Goal: Use online tool/utility: Utilize a website feature to perform a specific function

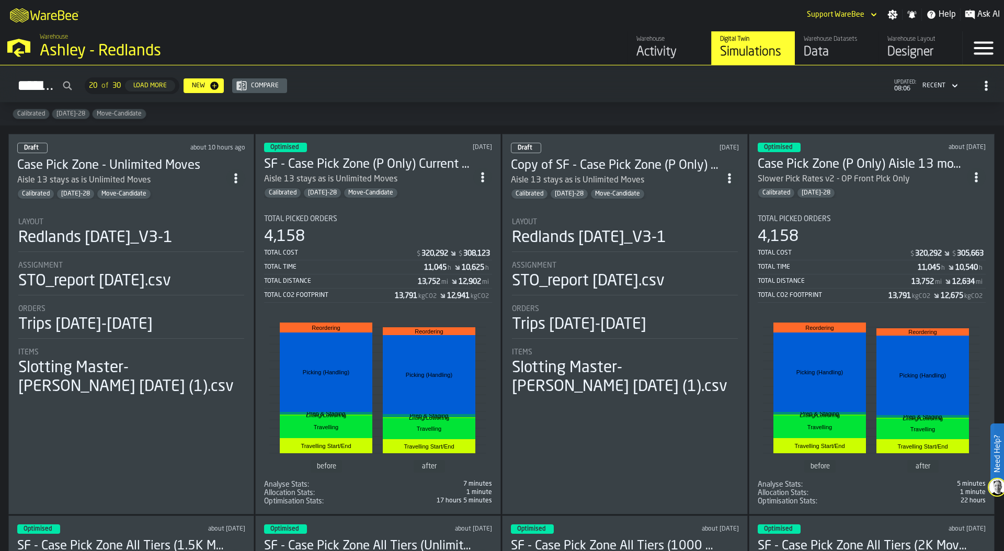
click at [32, 56] on div "Warehouse Ashley - Redlands" at bounding box center [240, 47] width 481 height 36
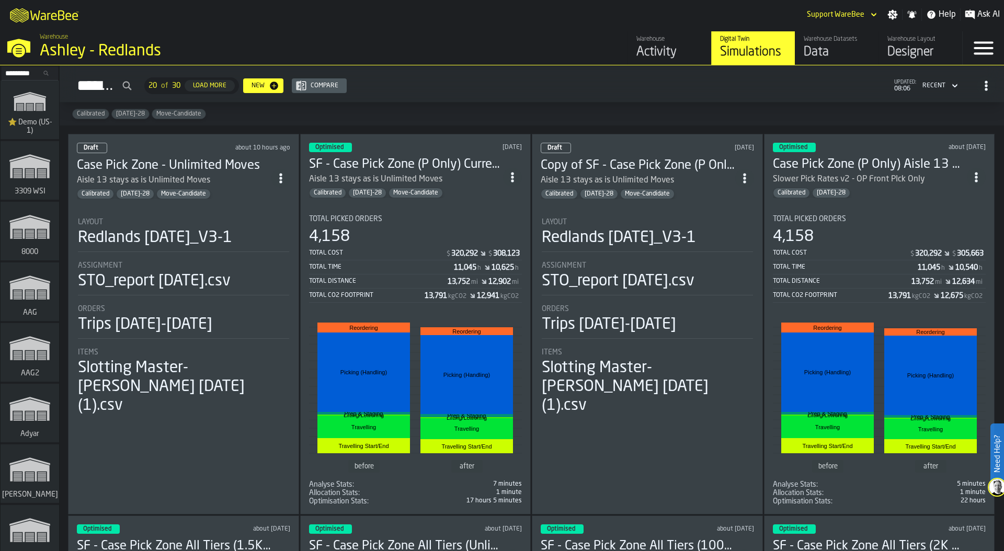
click at [15, 73] on input "Search..." at bounding box center [30, 73] width 54 height 12
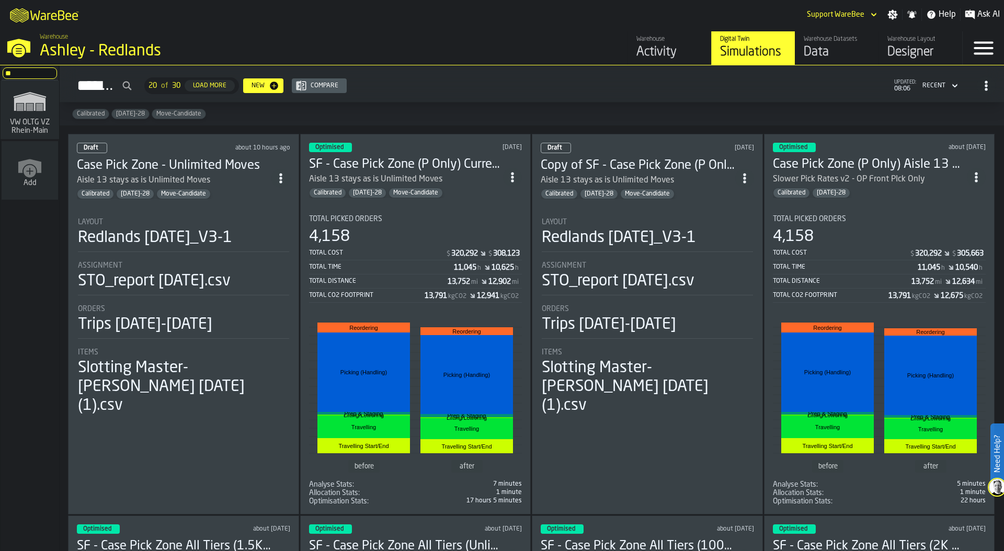
type input "**"
click at [6, 100] on icon "link-to-/wh/i/44979e6c-6f66-405e-9874-c1e29f02a54a/simulations" at bounding box center [30, 101] width 50 height 33
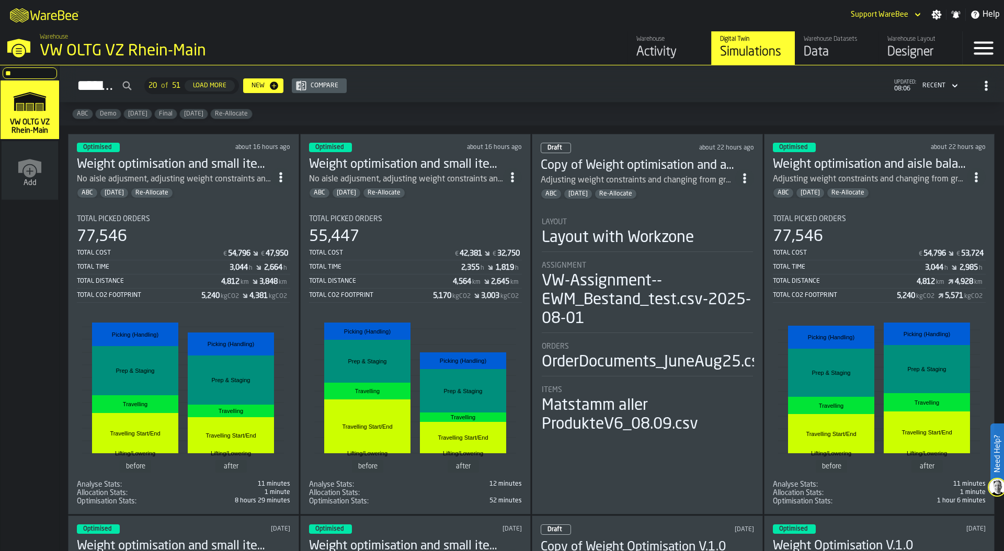
click at [207, 218] on div "Total Picked Orders" at bounding box center [183, 219] width 213 height 8
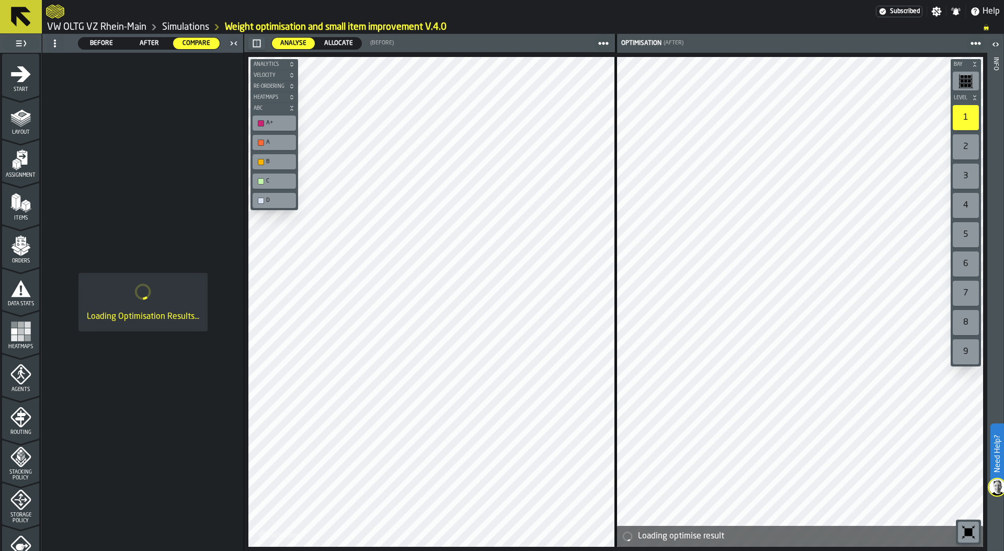
click at [334, 45] on span "Allocate" at bounding box center [338, 43] width 37 height 9
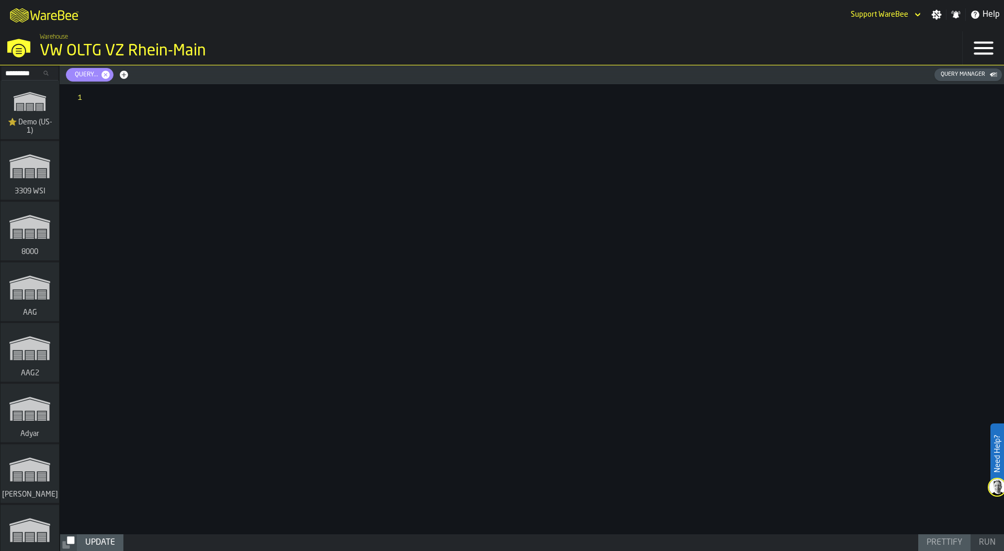
click at [89, 74] on span "Query..." at bounding box center [85, 74] width 32 height 7
click at [991, 80] on button "Query Manager" at bounding box center [968, 75] width 67 height 13
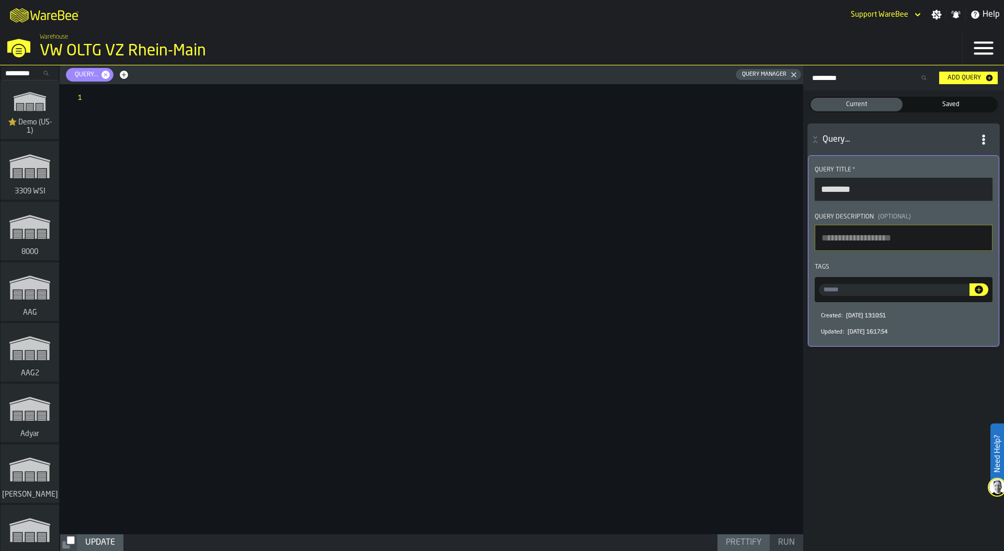
click at [946, 104] on span "Saved" at bounding box center [951, 104] width 88 height 9
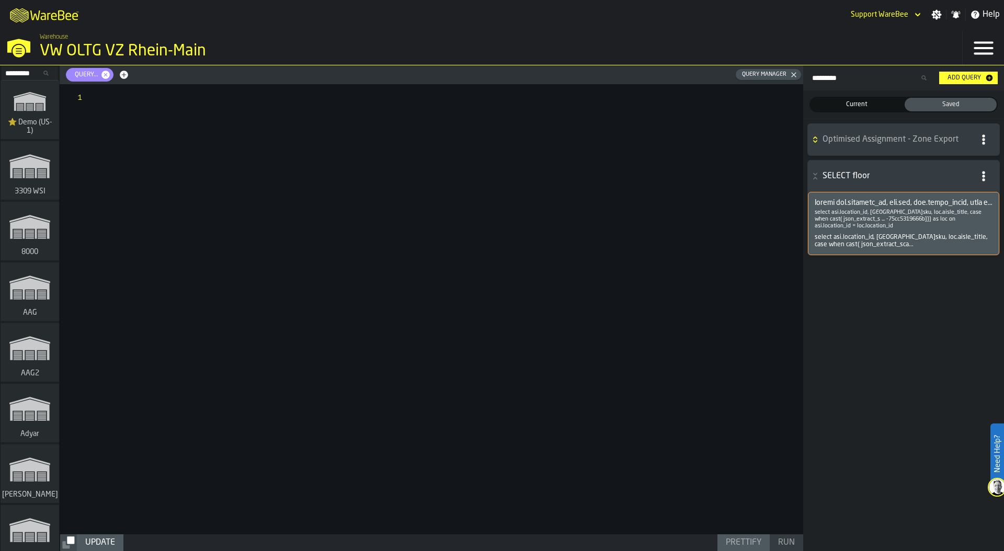
click at [876, 203] on span at bounding box center [904, 203] width 178 height 8
click at [815, 141] on icon "button-" at bounding box center [815, 139] width 10 height 8
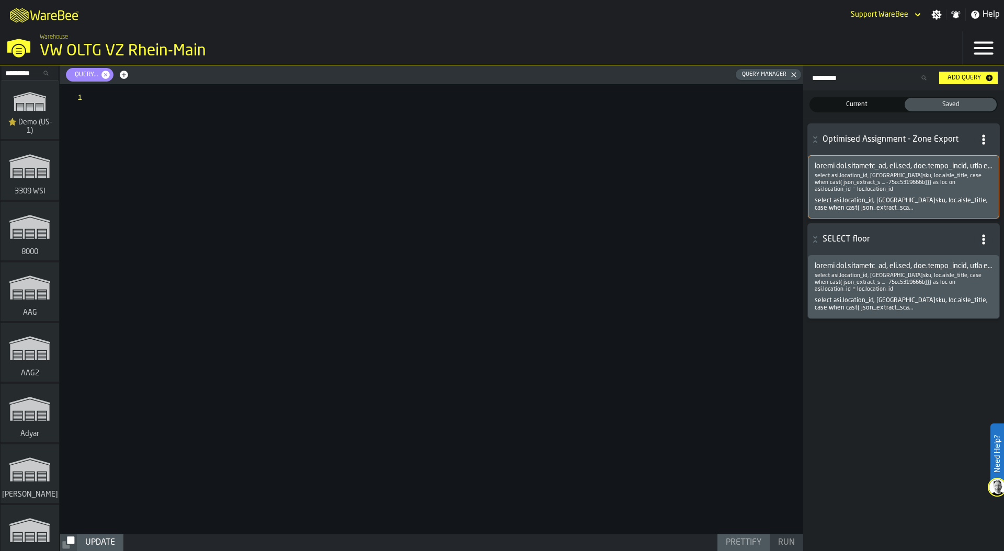
click at [847, 163] on span at bounding box center [904, 166] width 178 height 8
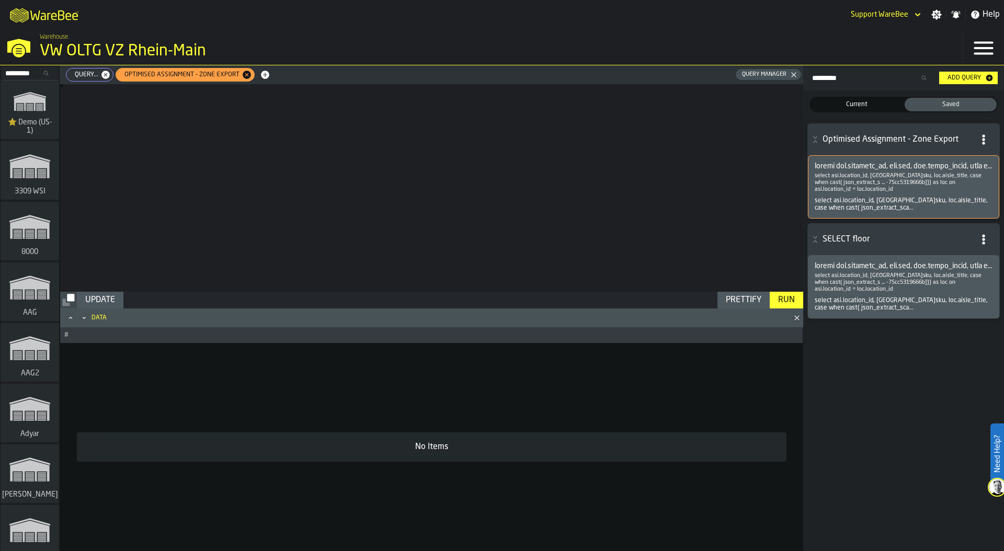
type textarea "**********"
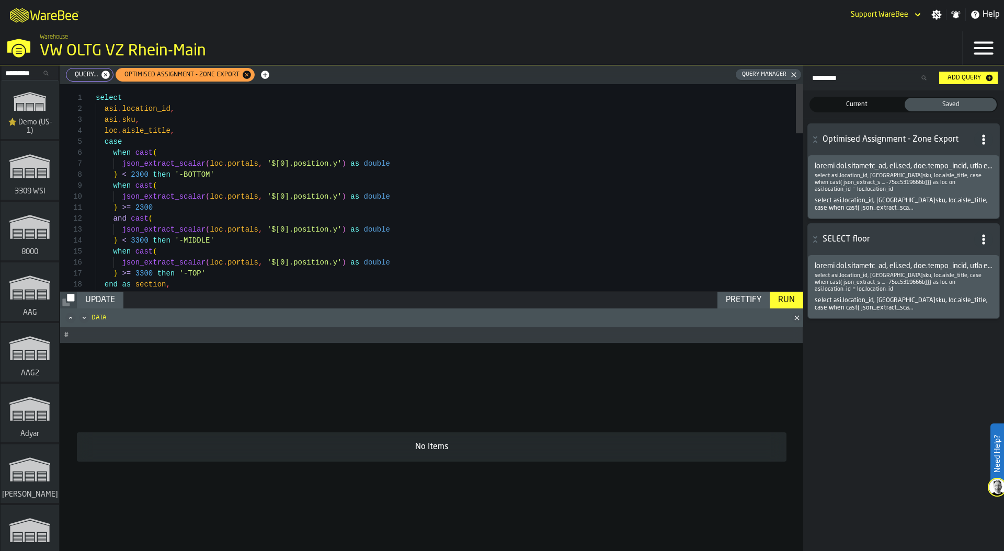
click at [785, 301] on div "Run" at bounding box center [786, 300] width 25 height 13
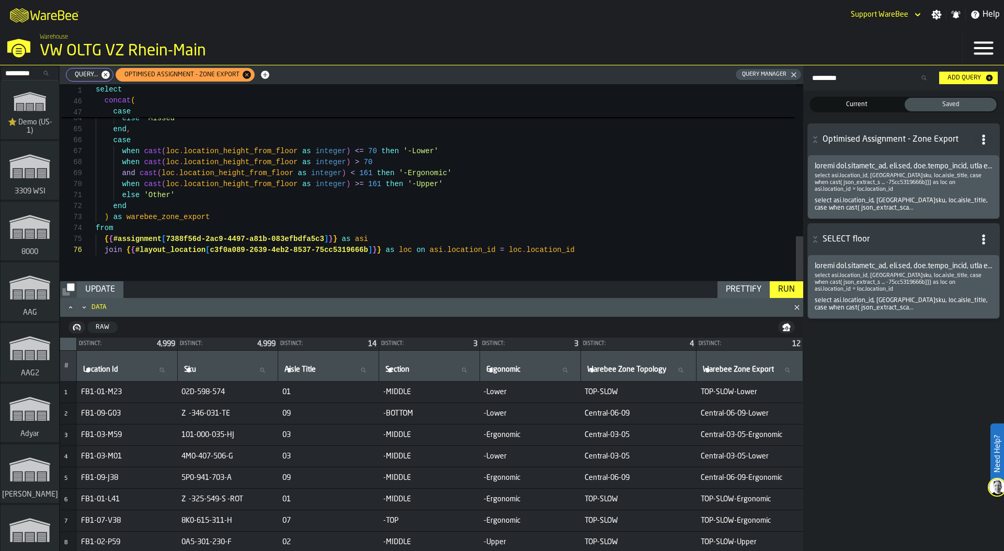
scroll to position [55, 0]
click at [936, 15] on icon "button-toggle-Settings" at bounding box center [936, 14] width 10 height 10
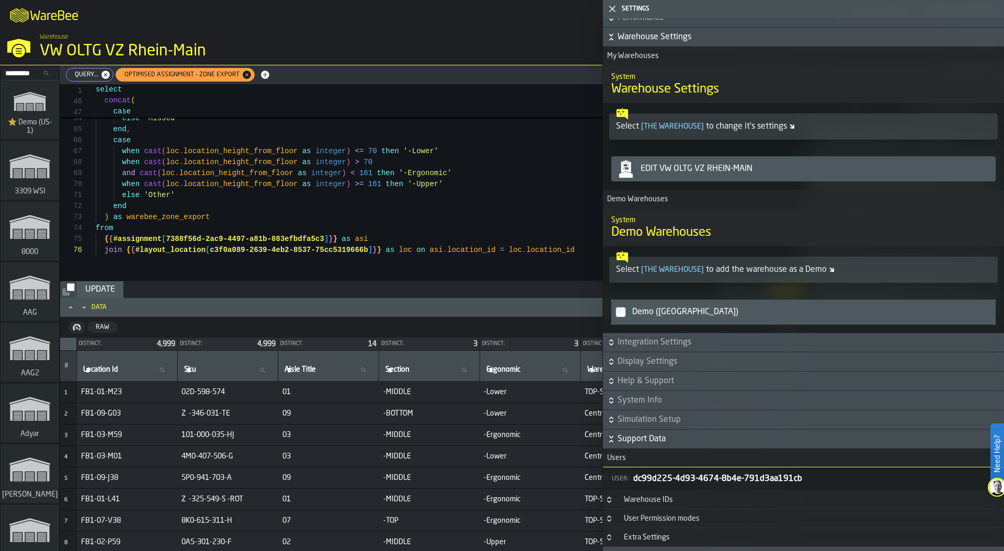
scroll to position [256, 0]
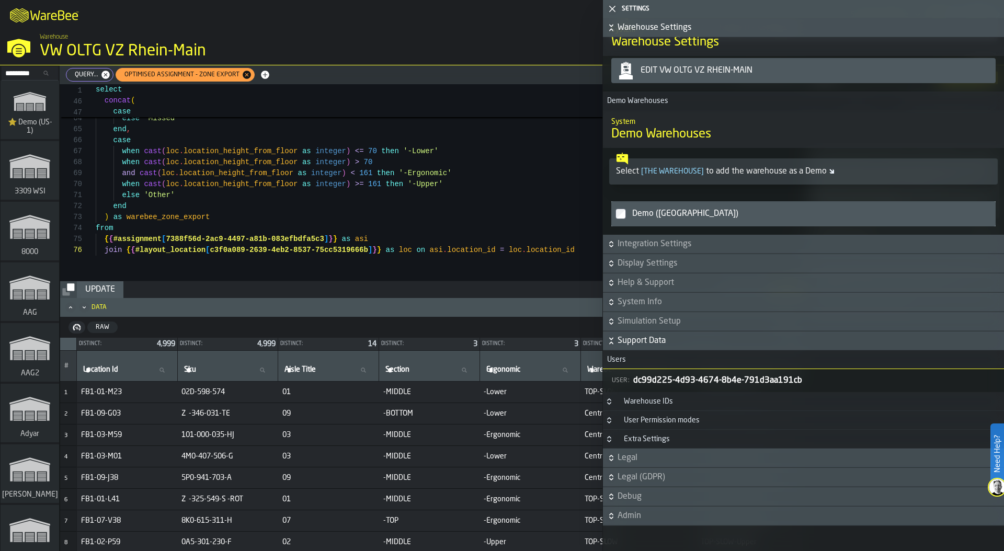
click at [612, 400] on icon "Button-Warehouse IDs-closed" at bounding box center [609, 401] width 8 height 8
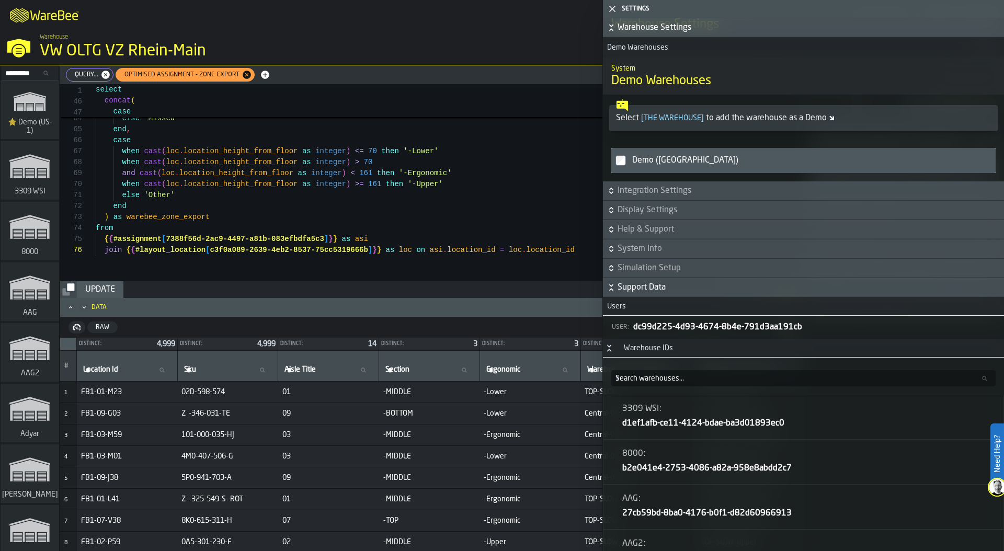
scroll to position [237, 0]
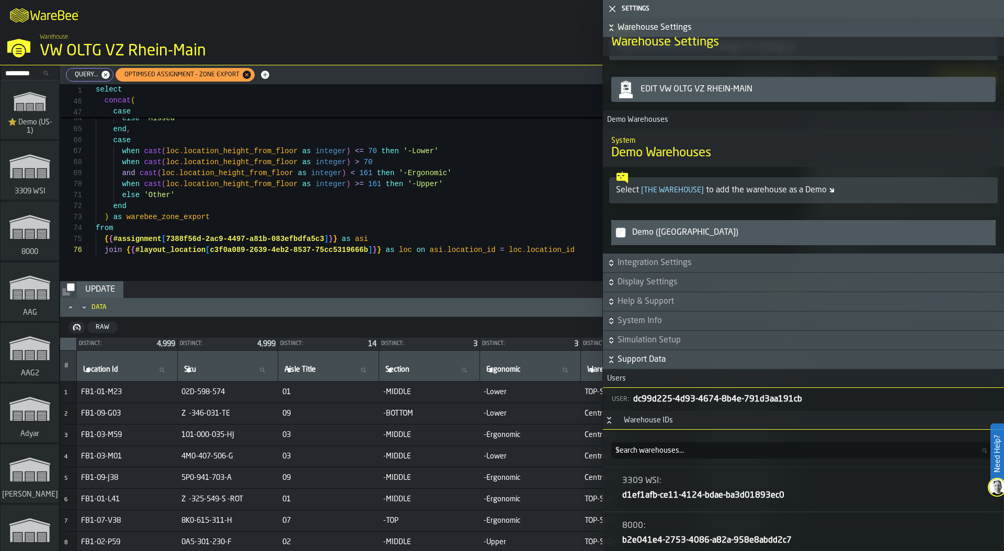
click at [652, 448] on span "Search warehouses..." at bounding box center [650, 451] width 69 height 8
click at [652, 448] on input "Search warehouses... Search warehouses..." at bounding box center [803, 450] width 384 height 16
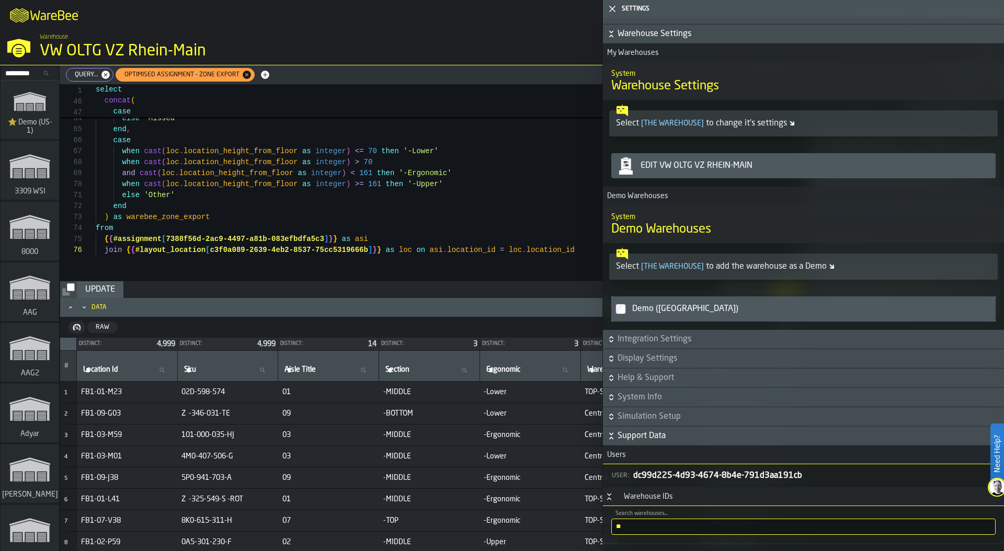
scroll to position [45, 0]
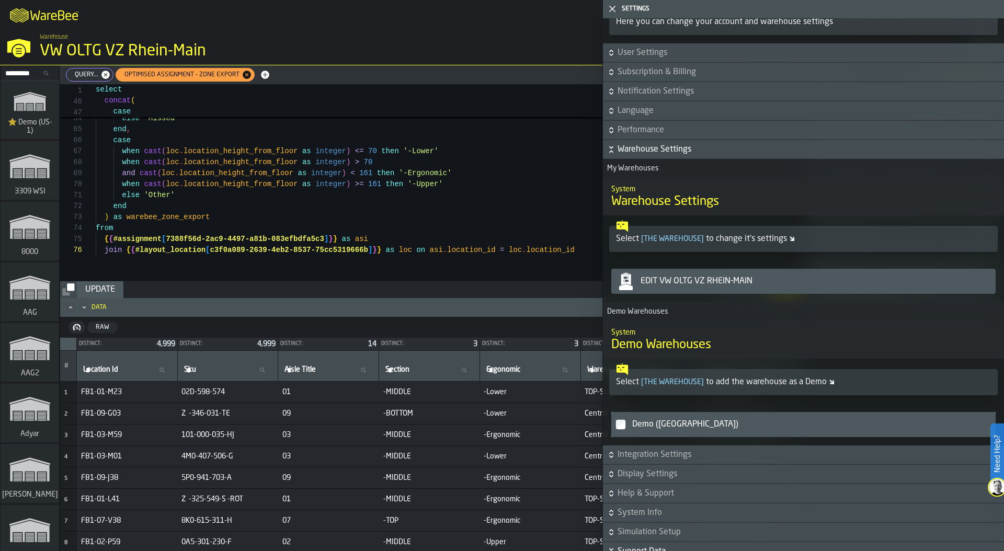
type input "**"
drag, startPoint x: 167, startPoint y: 239, endPoint x: 324, endPoint y: 238, distance: 157.4
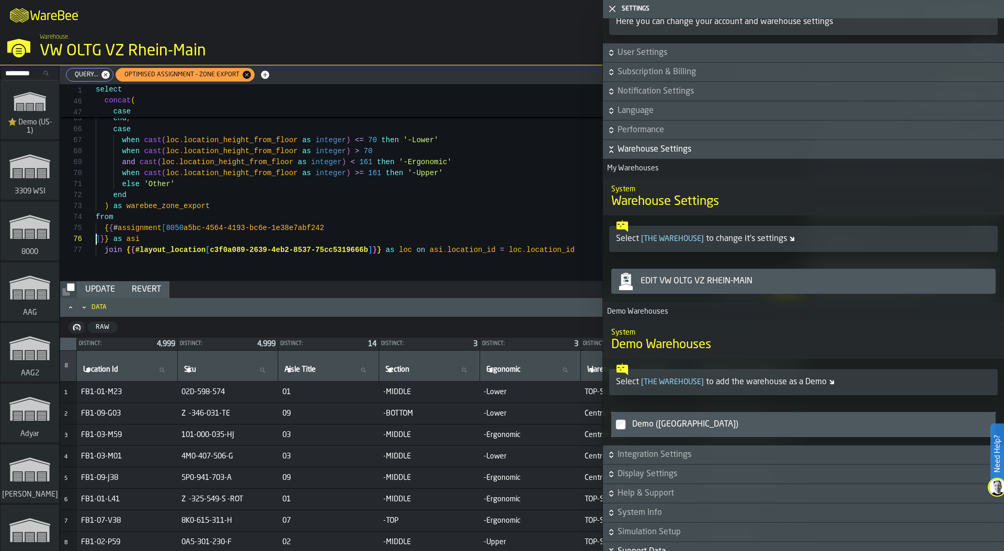
scroll to position [55, 0]
type textarea "**********"
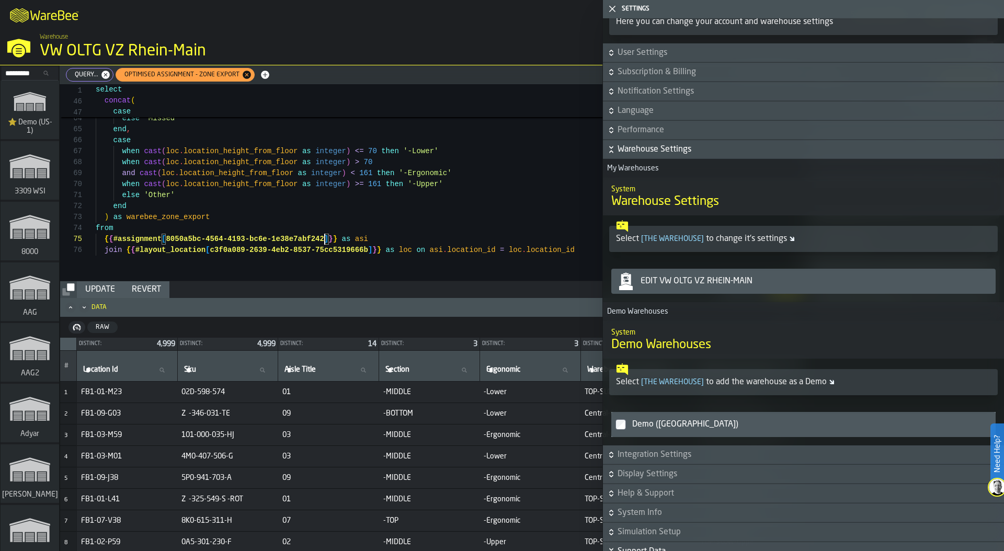
click at [613, 6] on icon "button-toggle-Close me" at bounding box center [612, 9] width 13 height 13
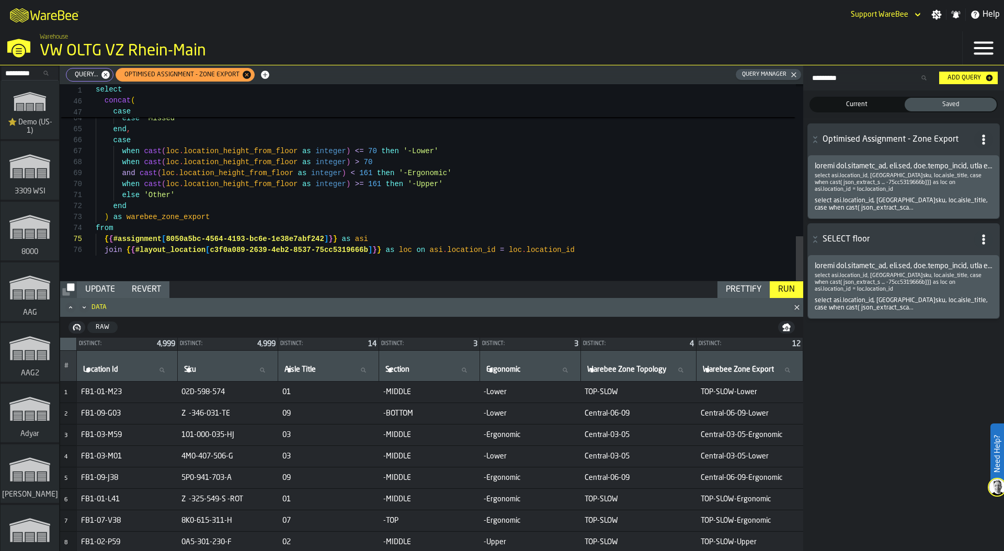
click at [784, 285] on div "Run" at bounding box center [786, 289] width 25 height 13
click at [788, 326] on icon "button-" at bounding box center [786, 325] width 8 height 5
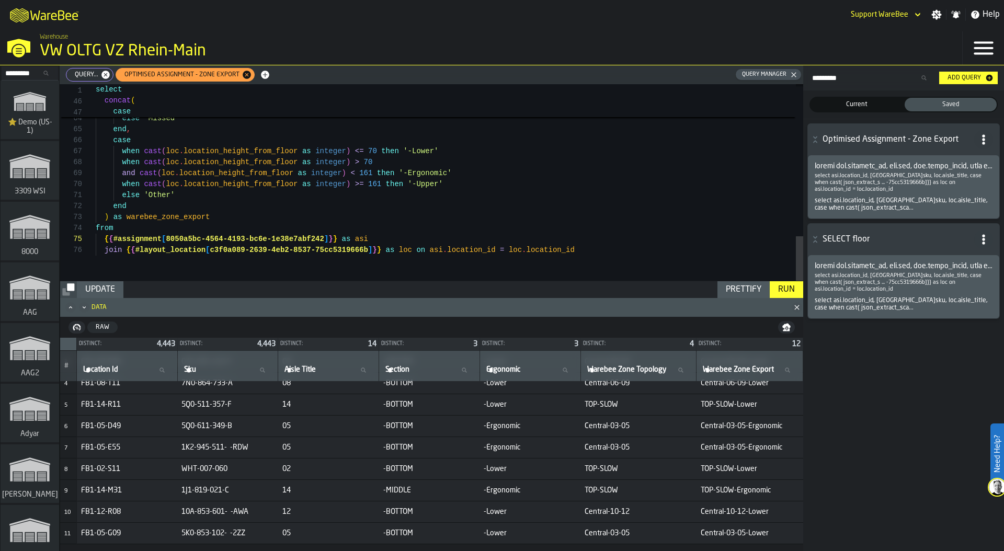
scroll to position [0, 0]
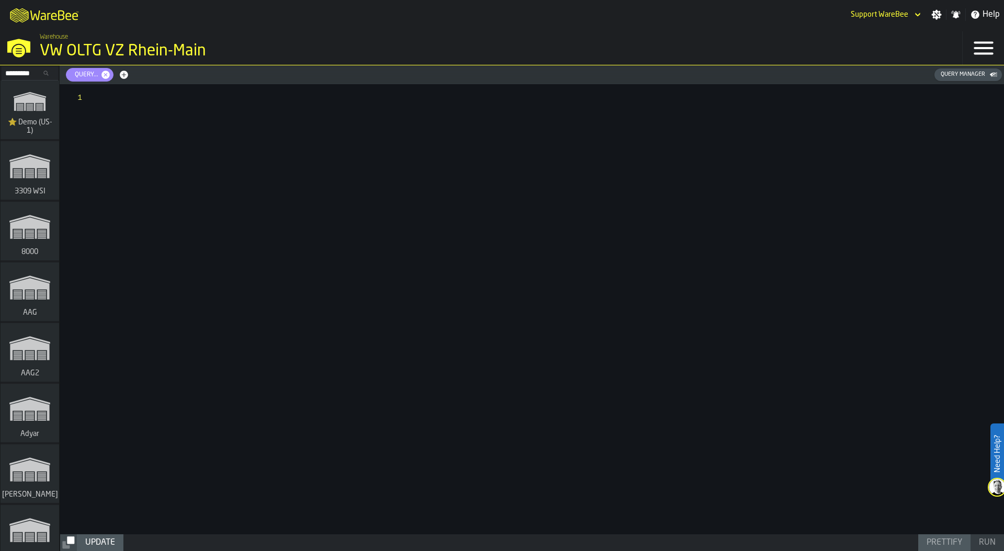
click at [66, 45] on div "VW OLTG VZ Rhein-Main" at bounding box center [181, 51] width 282 height 19
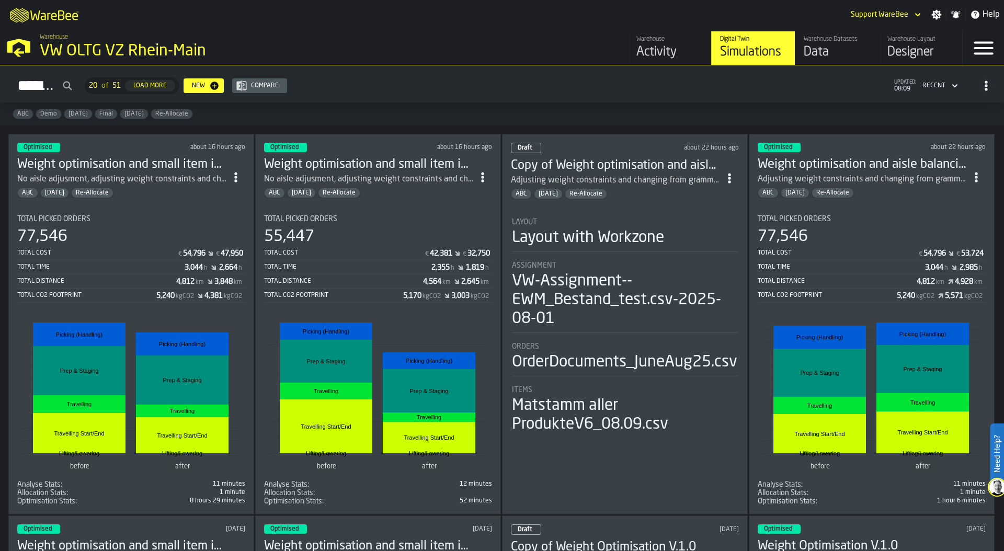
click at [170, 227] on div "77,546" at bounding box center [131, 236] width 228 height 19
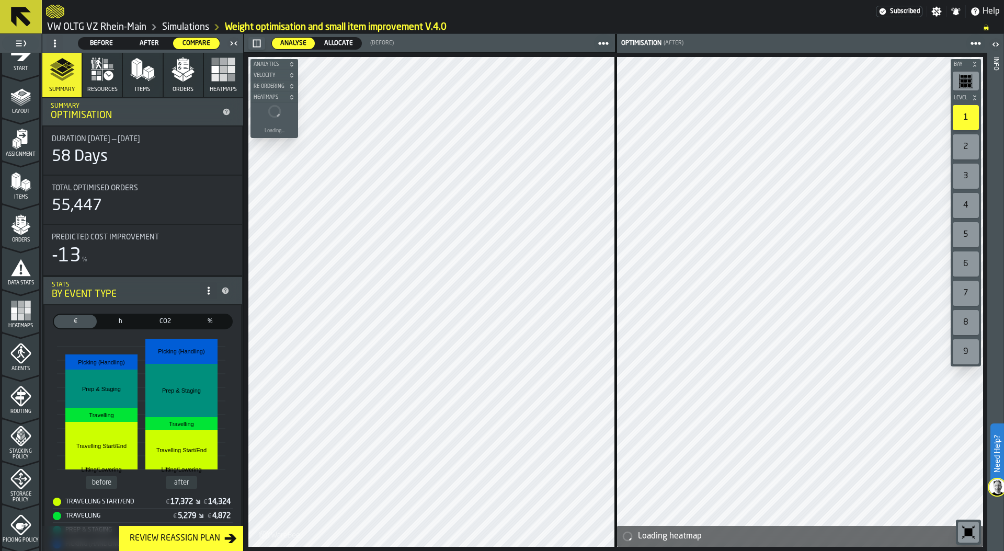
scroll to position [54, 0]
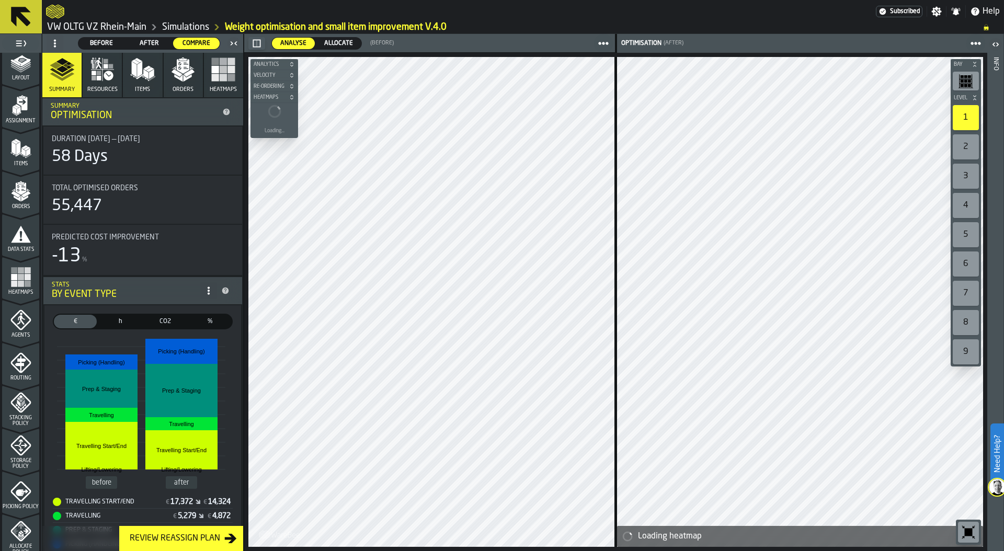
click at [13, 462] on span "Storage Policy" at bounding box center [20, 464] width 37 height 12
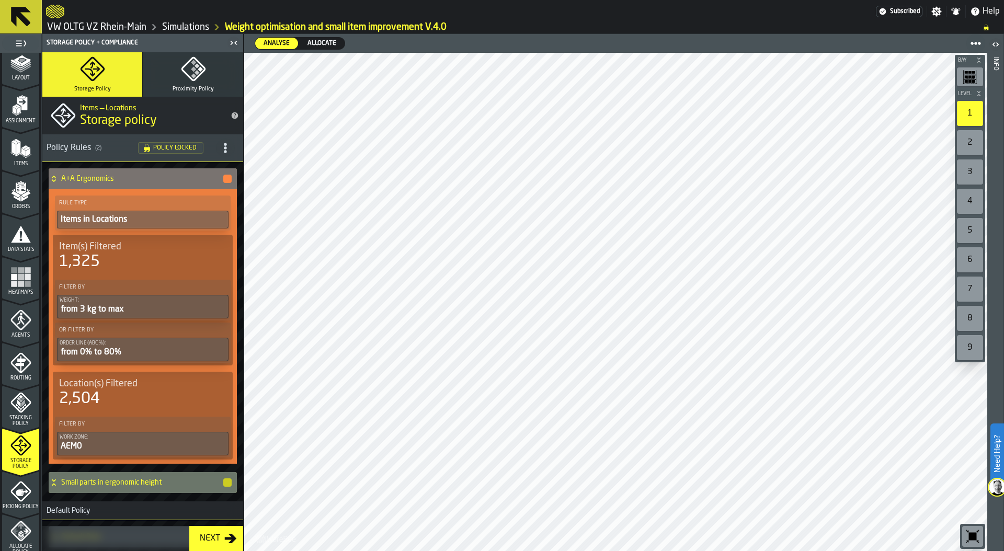
click at [53, 177] on icon at bounding box center [54, 177] width 4 height 3
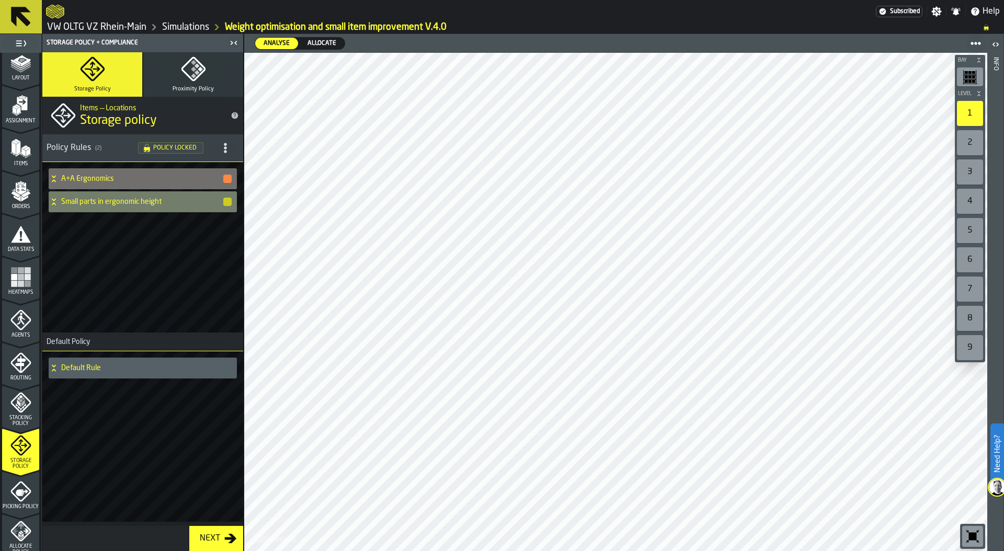
click at [64, 199] on h4 "Small parts in ergonomic height" at bounding box center [141, 202] width 161 height 8
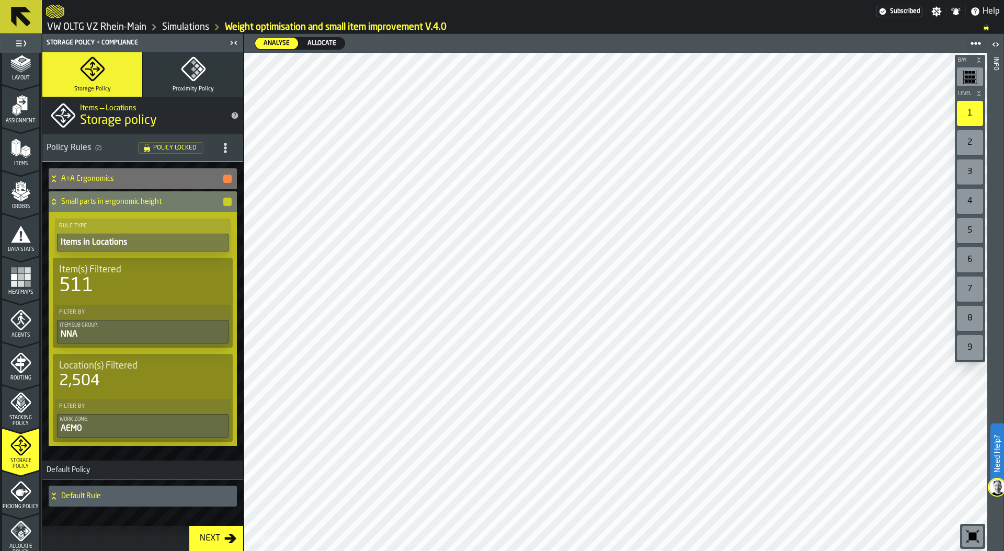
click at [54, 201] on icon at bounding box center [54, 202] width 10 height 8
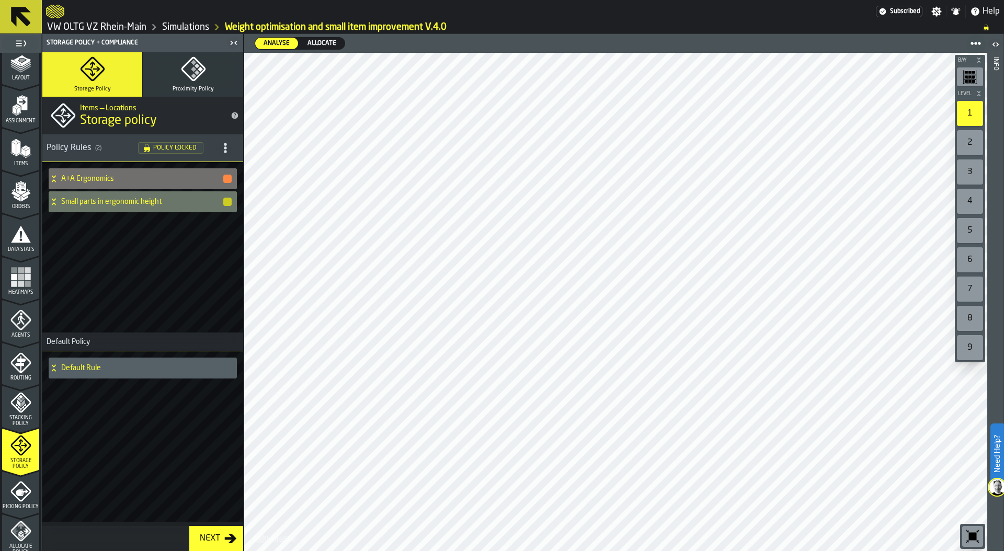
click at [935, 14] on icon "button-toggle-Settings" at bounding box center [937, 12] width 10 height 10
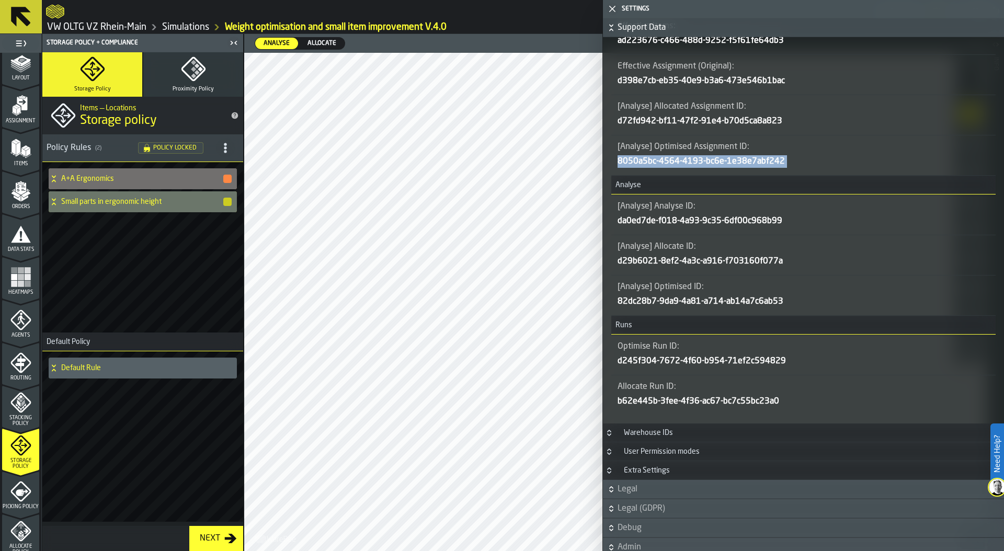
scroll to position [913, 0]
